Goal: Information Seeking & Learning: Compare options

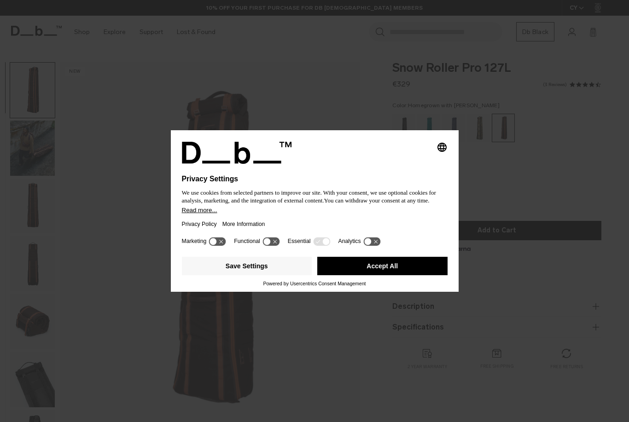
click at [355, 263] on button "Accept All" at bounding box center [382, 266] width 130 height 18
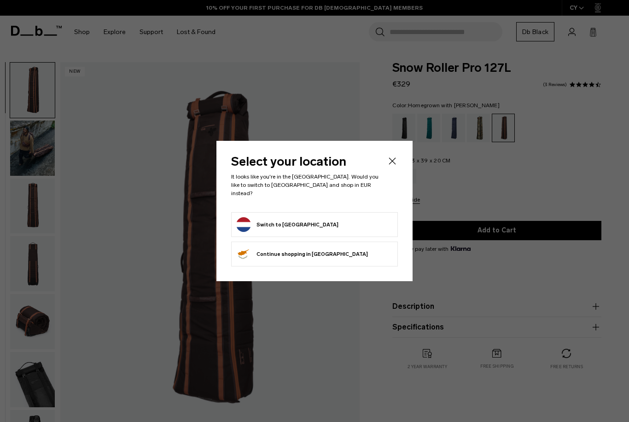
click at [384, 165] on header "Select your location It looks like you're in the Netherlands. Would you like to…" at bounding box center [314, 184] width 167 height 57
click at [394, 164] on icon "Close" at bounding box center [392, 161] width 7 height 7
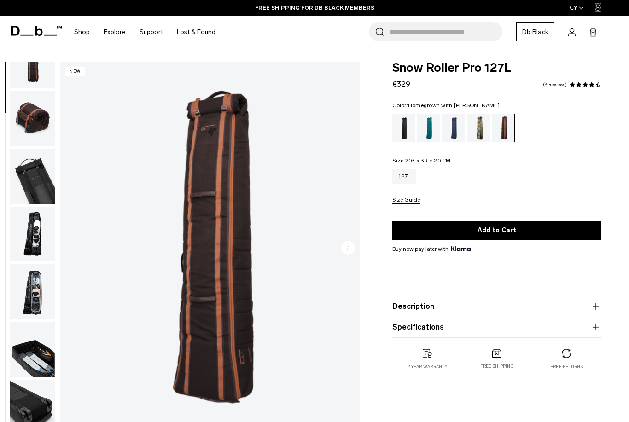
scroll to position [208, 0]
click at [23, 400] on img "button" at bounding box center [32, 407] width 45 height 55
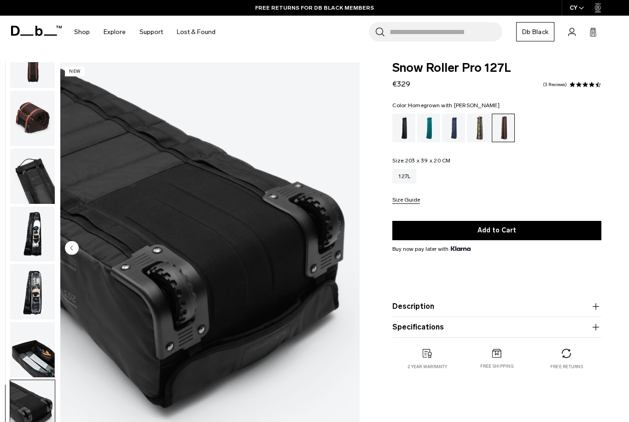
click at [27, 354] on img "button" at bounding box center [32, 349] width 45 height 55
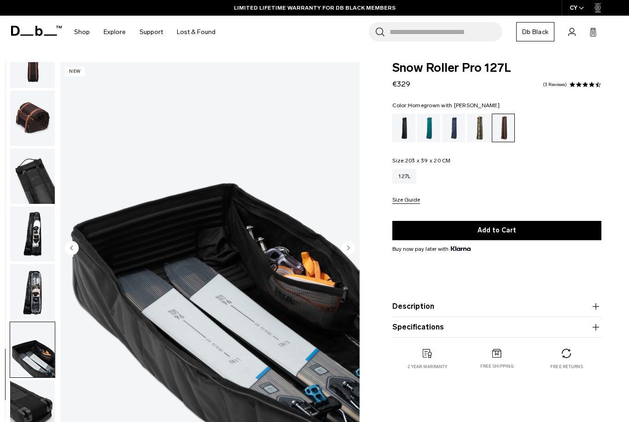
click at [29, 302] on img "button" at bounding box center [32, 291] width 45 height 55
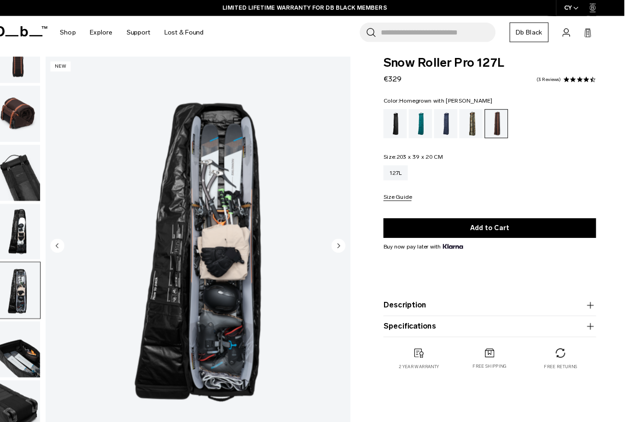
scroll to position [6, 0]
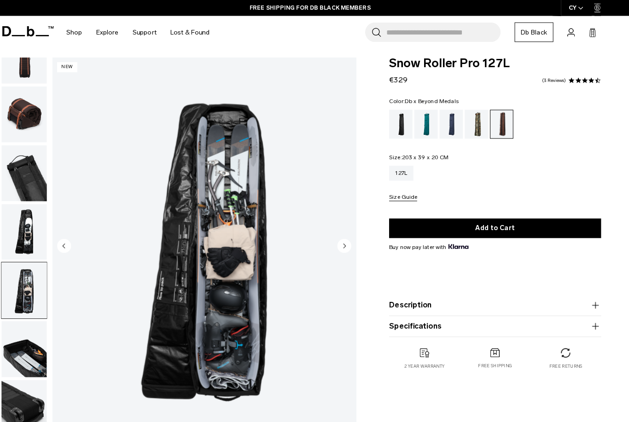
click at [473, 128] on div "Db x Beyond Medals" at bounding box center [478, 122] width 23 height 29
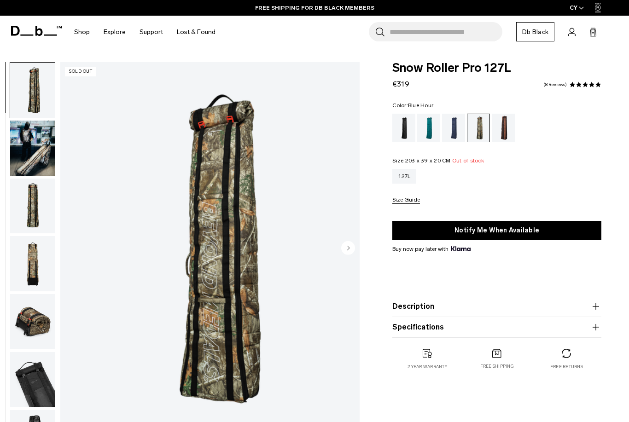
click at [452, 132] on div "Blue Hour" at bounding box center [453, 128] width 23 height 29
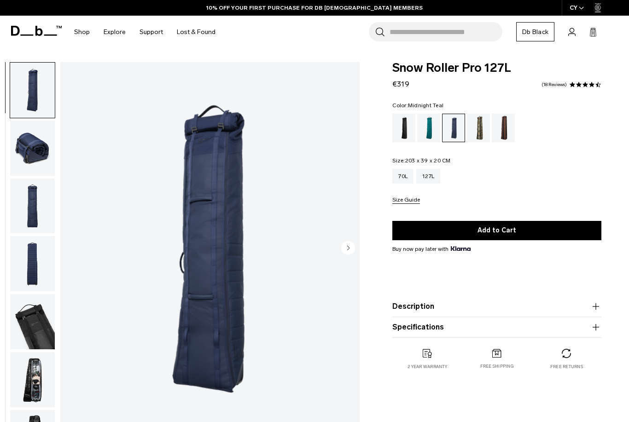
click at [424, 134] on div "Midnight Teal" at bounding box center [428, 128] width 23 height 29
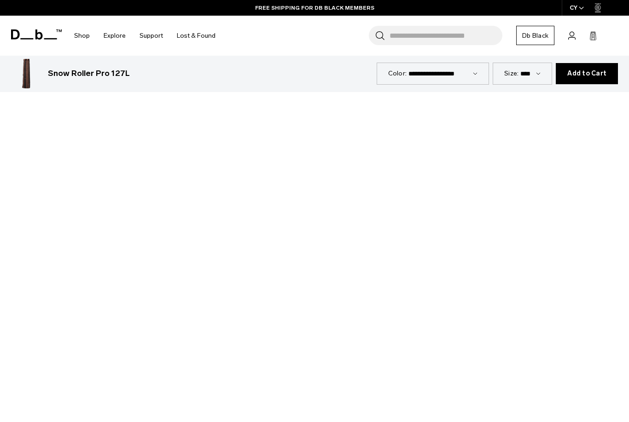
scroll to position [673, 0]
click at [329, 265] on div at bounding box center [314, 268] width 629 height 354
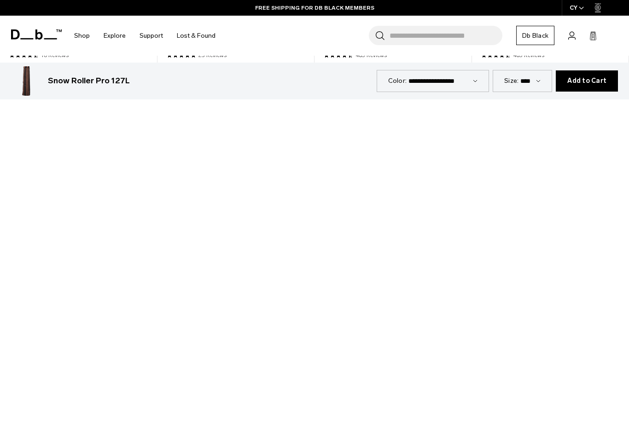
scroll to position [688, 0]
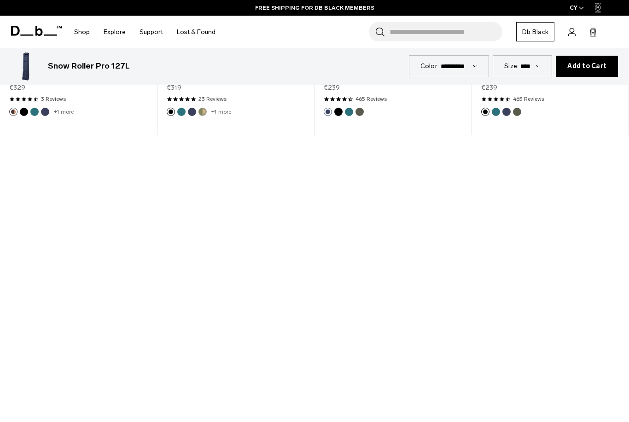
scroll to position [634, 0]
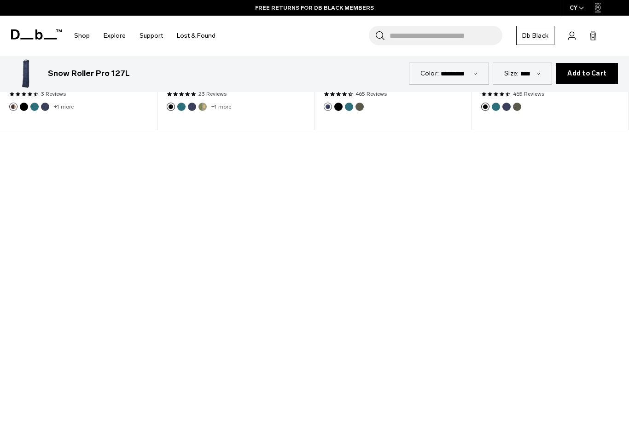
click at [308, 312] on div at bounding box center [314, 307] width 629 height 354
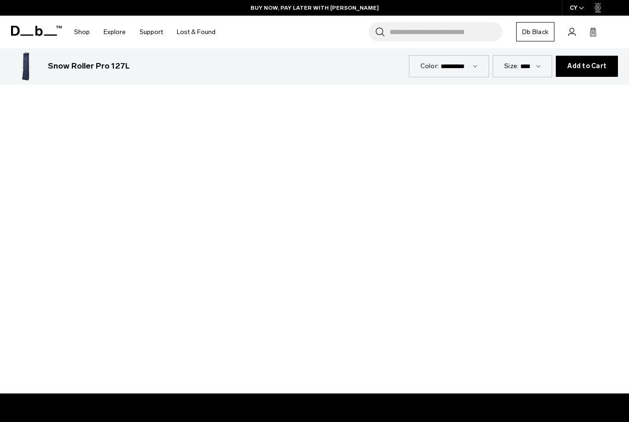
scroll to position [724, 0]
